Goal: Task Accomplishment & Management: Manage account settings

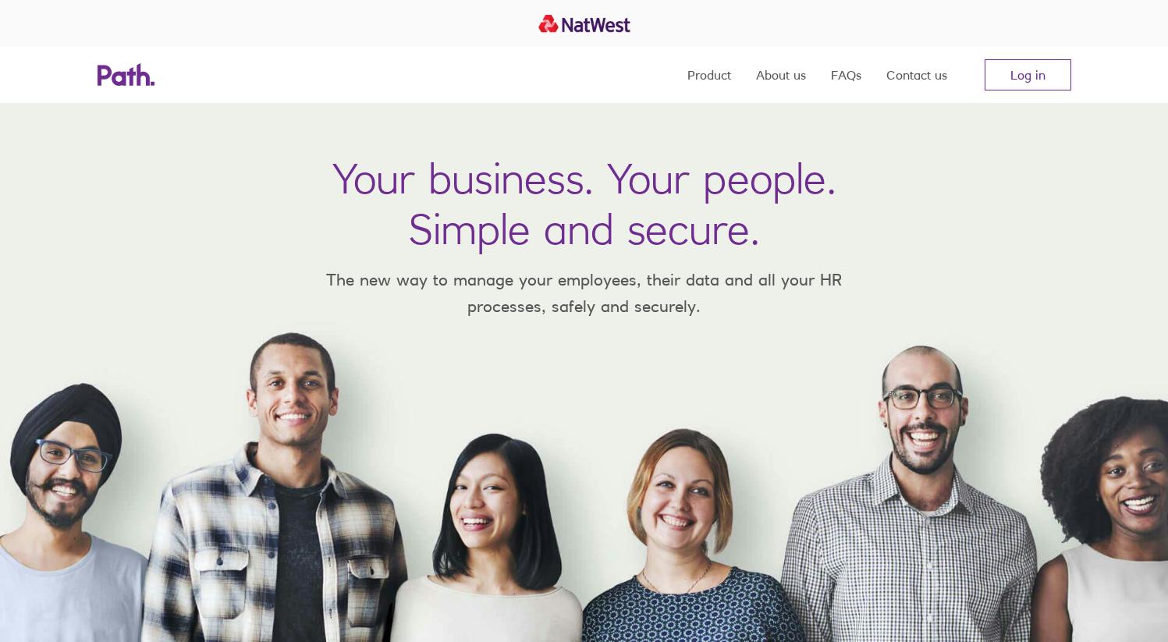
click at [1050, 67] on link "Log in" at bounding box center [1028, 74] width 87 height 31
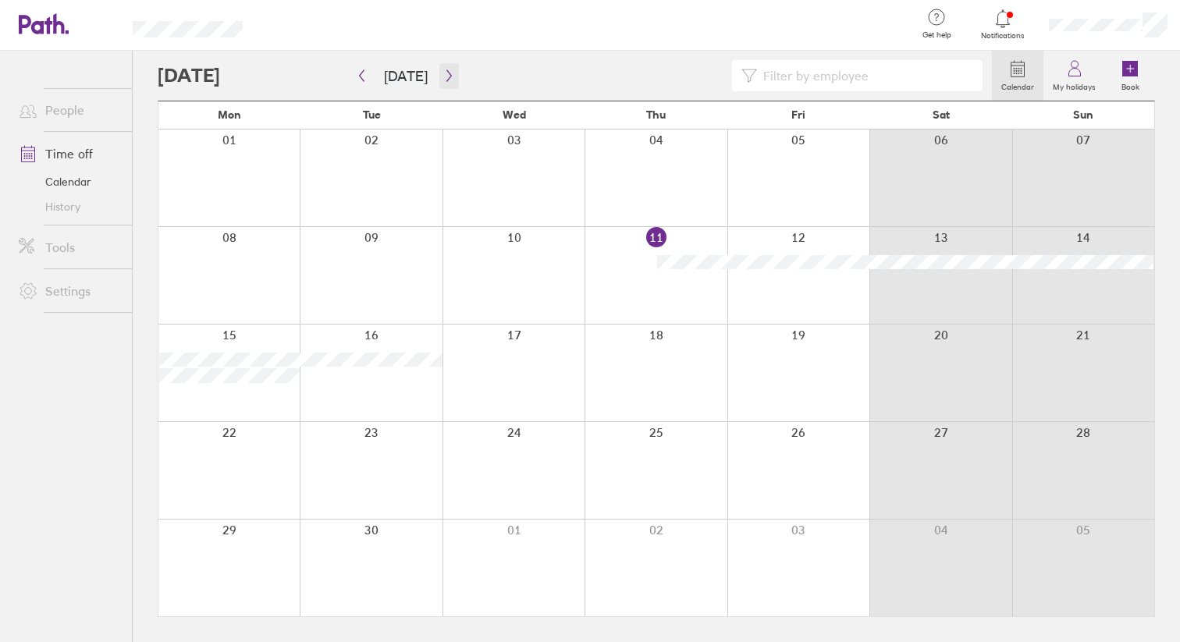
click at [443, 73] on icon "button" at bounding box center [449, 75] width 12 height 12
click at [443, 71] on icon "button" at bounding box center [449, 75] width 12 height 12
click at [443, 73] on icon "button" at bounding box center [449, 75] width 12 height 12
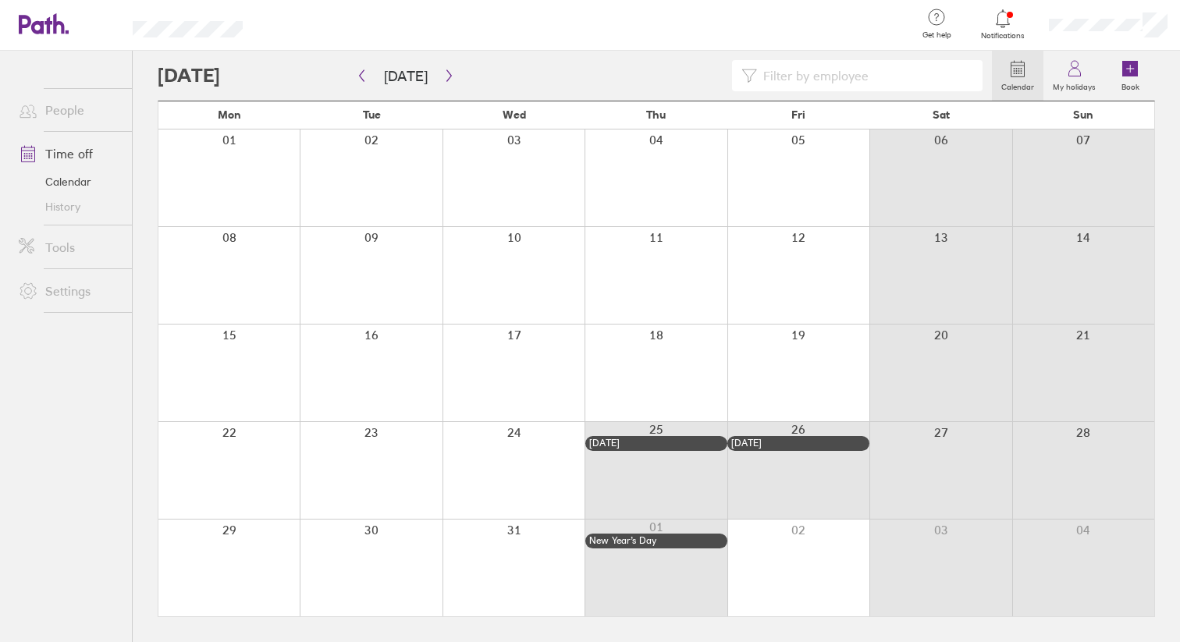
click at [1003, 16] on icon at bounding box center [1002, 18] width 19 height 19
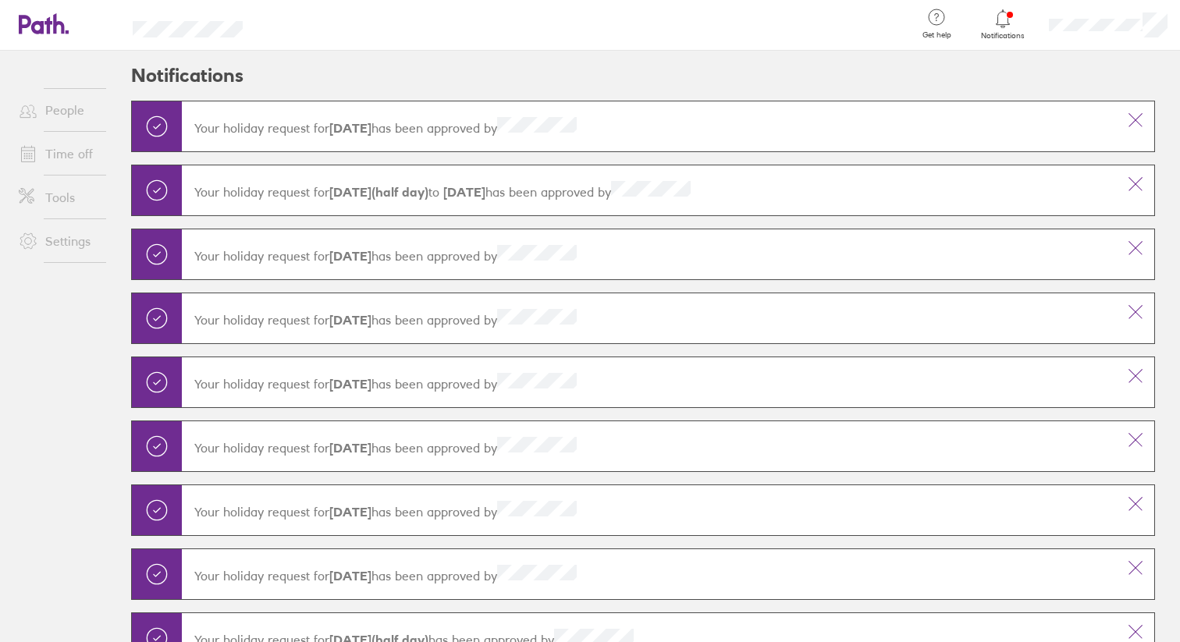
click at [1003, 16] on icon at bounding box center [1002, 18] width 19 height 19
